Goal: Transaction & Acquisition: Purchase product/service

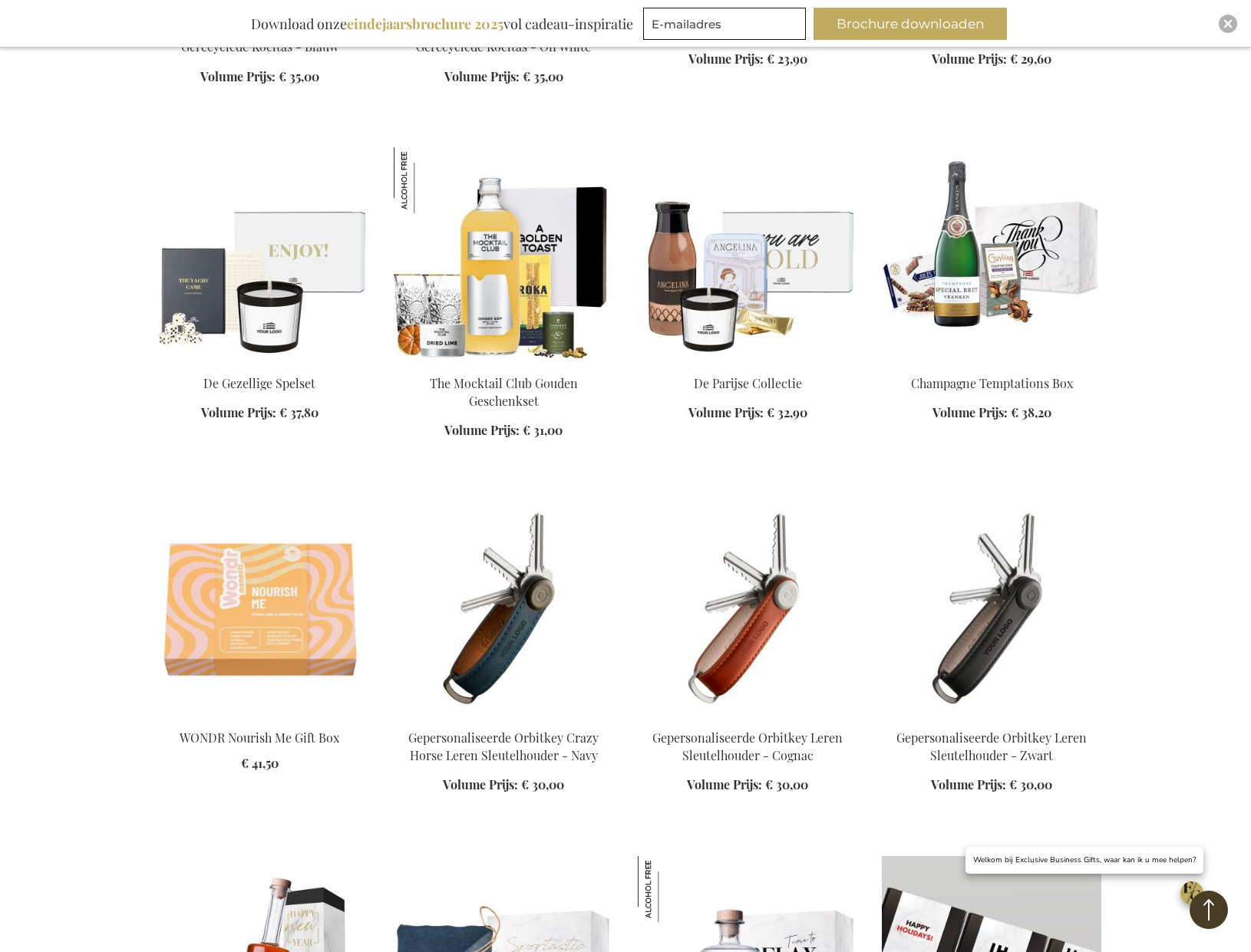
scroll to position [8313, 0]
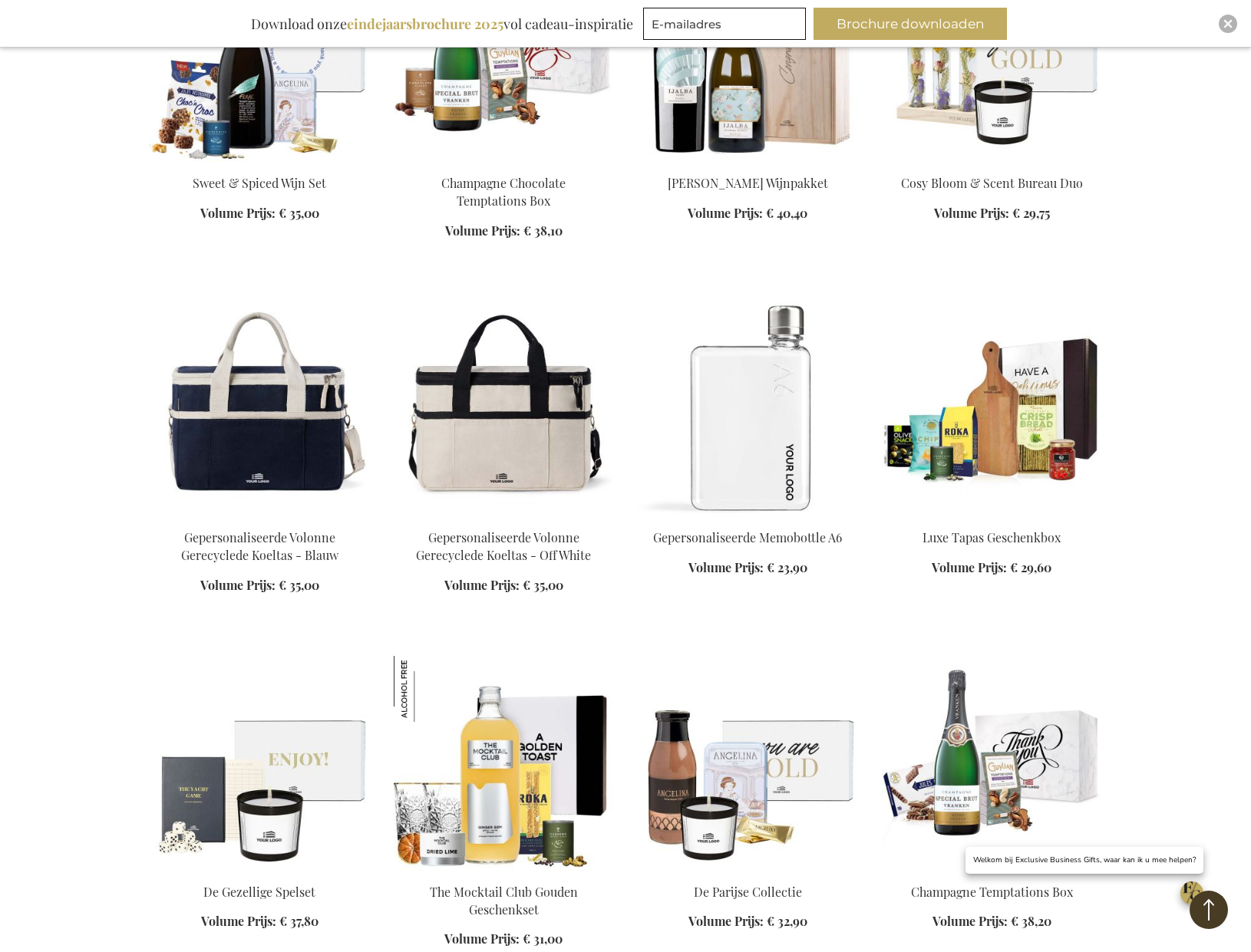
scroll to position [7668, 0]
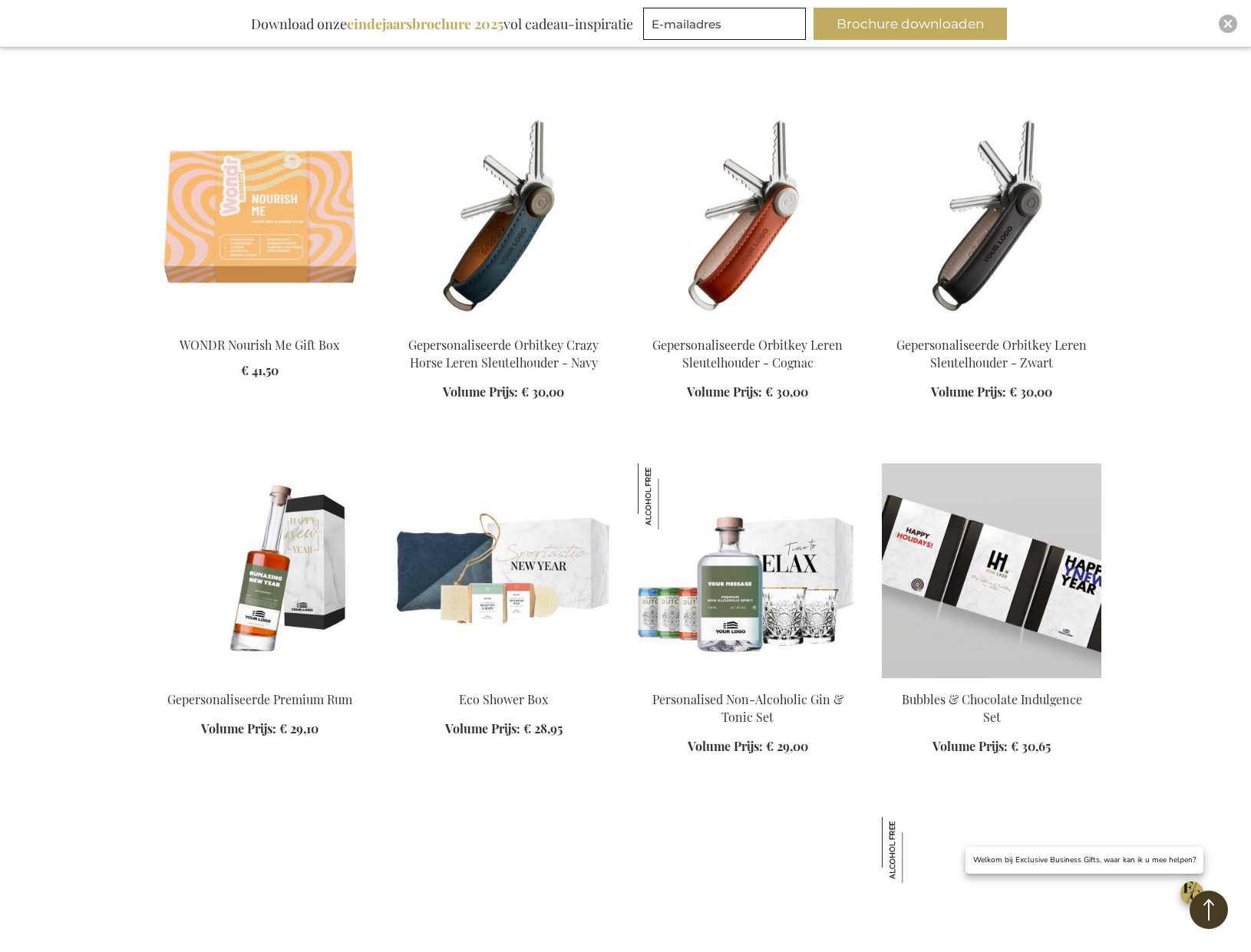
scroll to position [8678, 0]
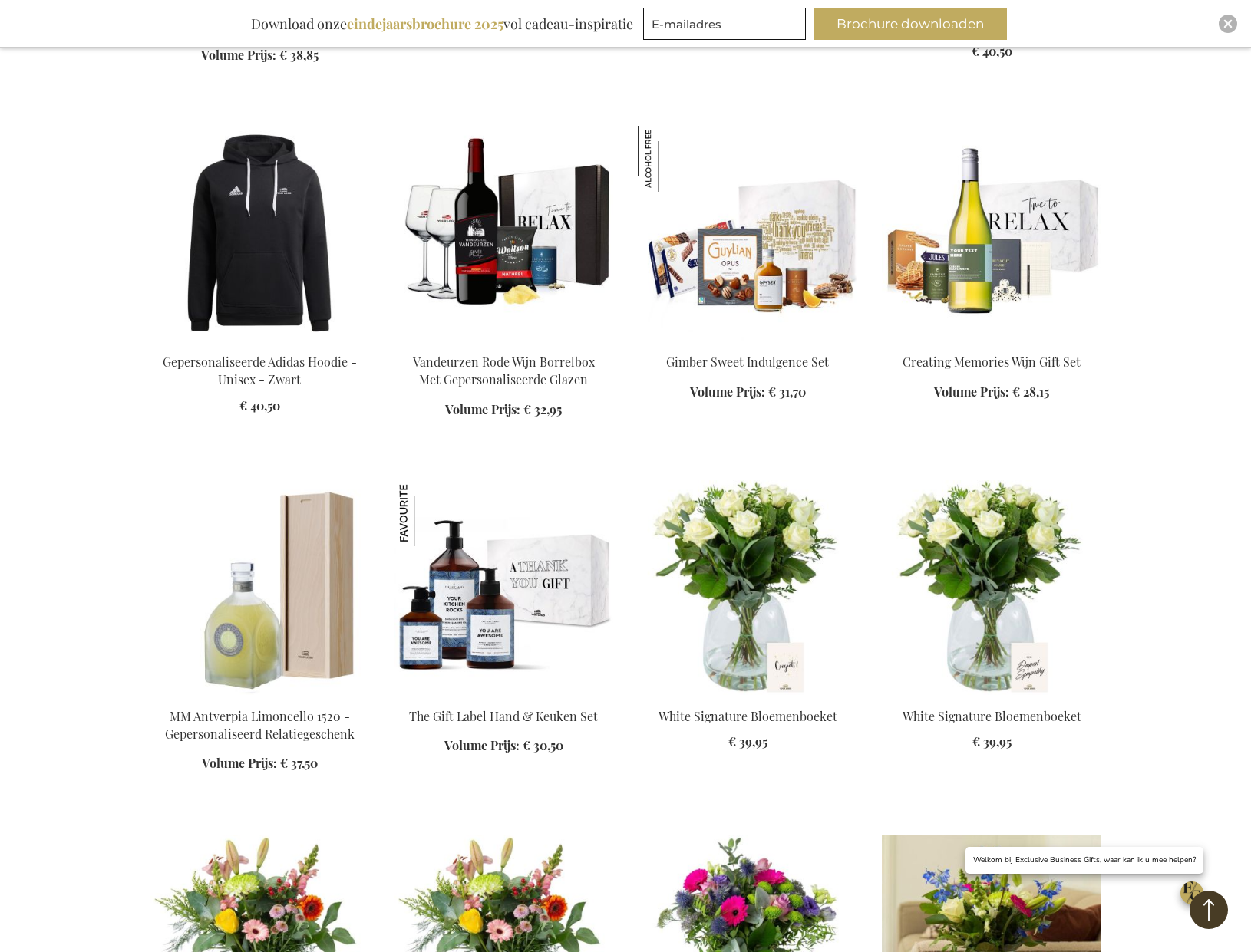
scroll to position [10194, 0]
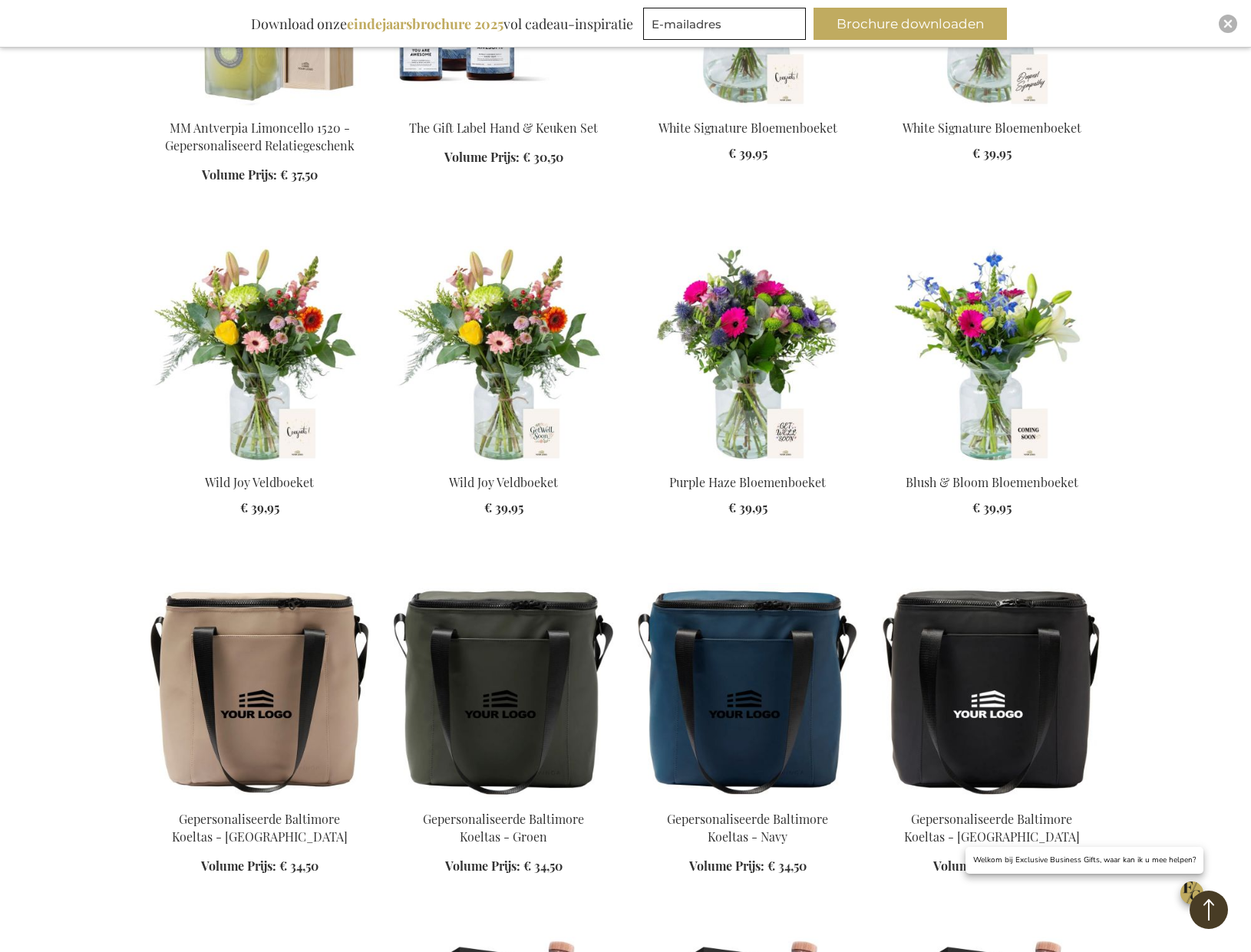
scroll to position [11056, 0]
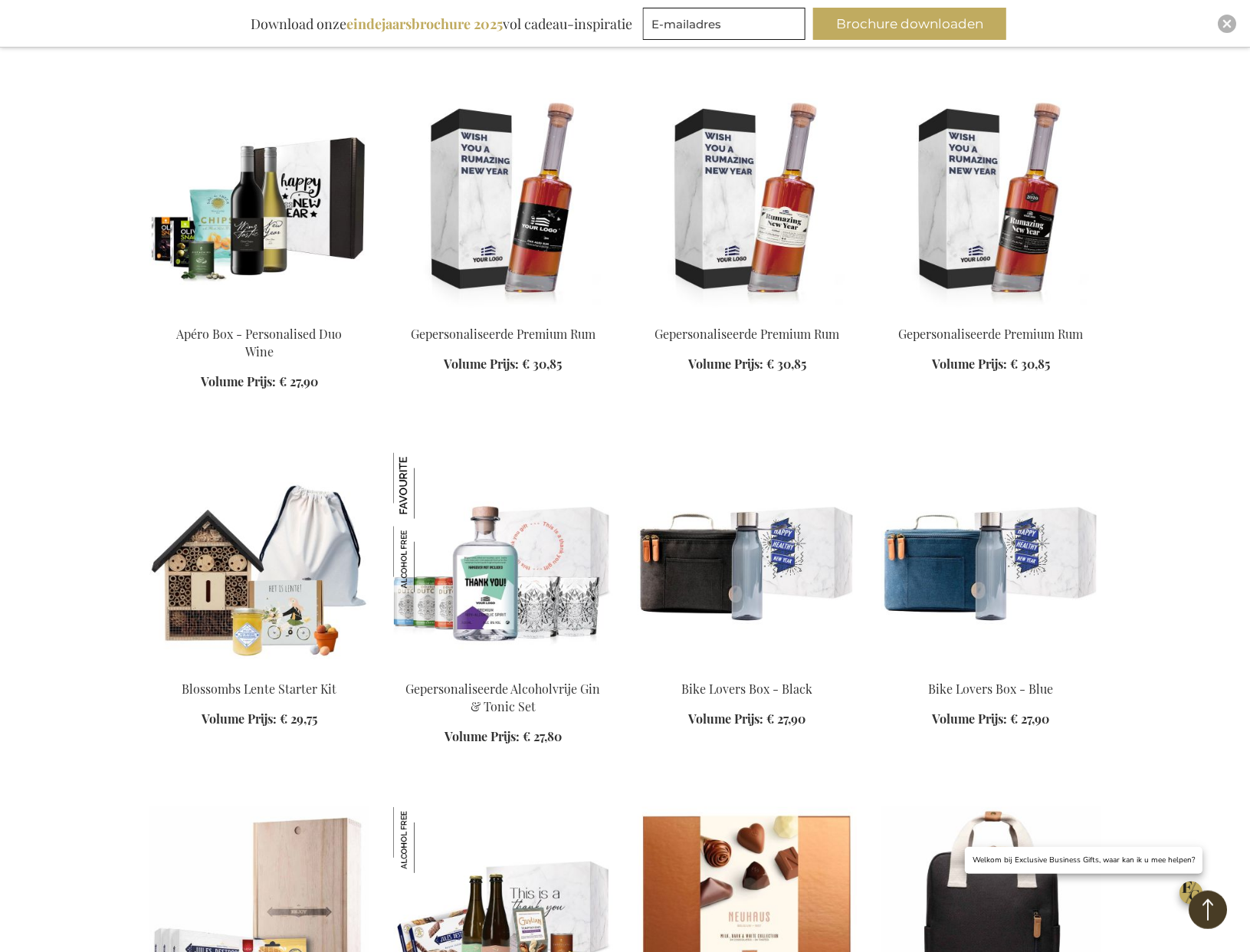
scroll to position [11439, 0]
